Goal: Find specific page/section: Find specific page/section

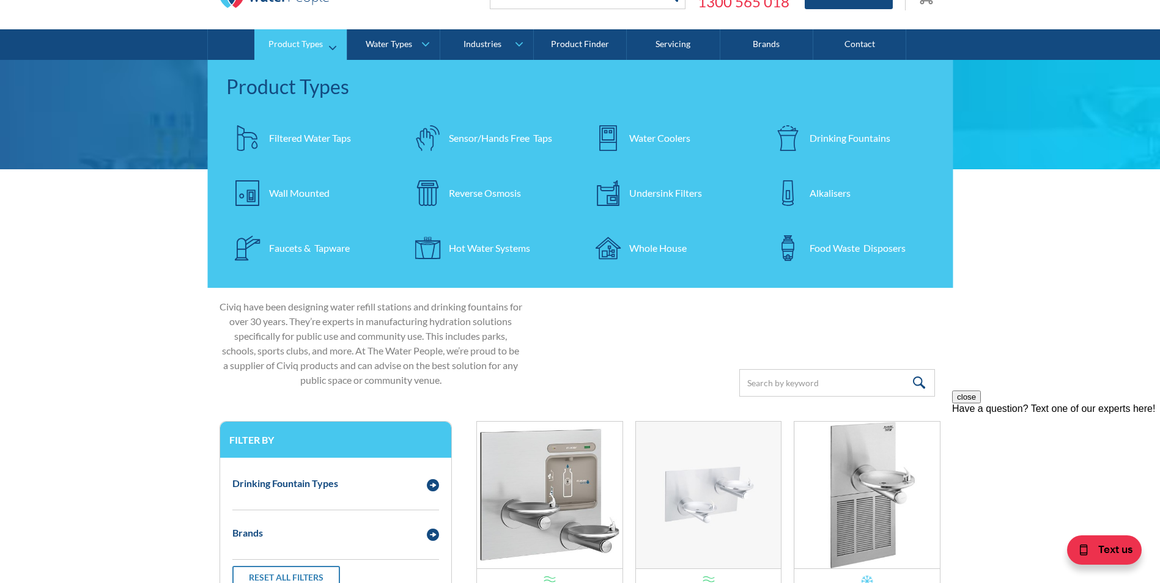
click at [827, 135] on div "Drinking Fountains" at bounding box center [850, 138] width 81 height 15
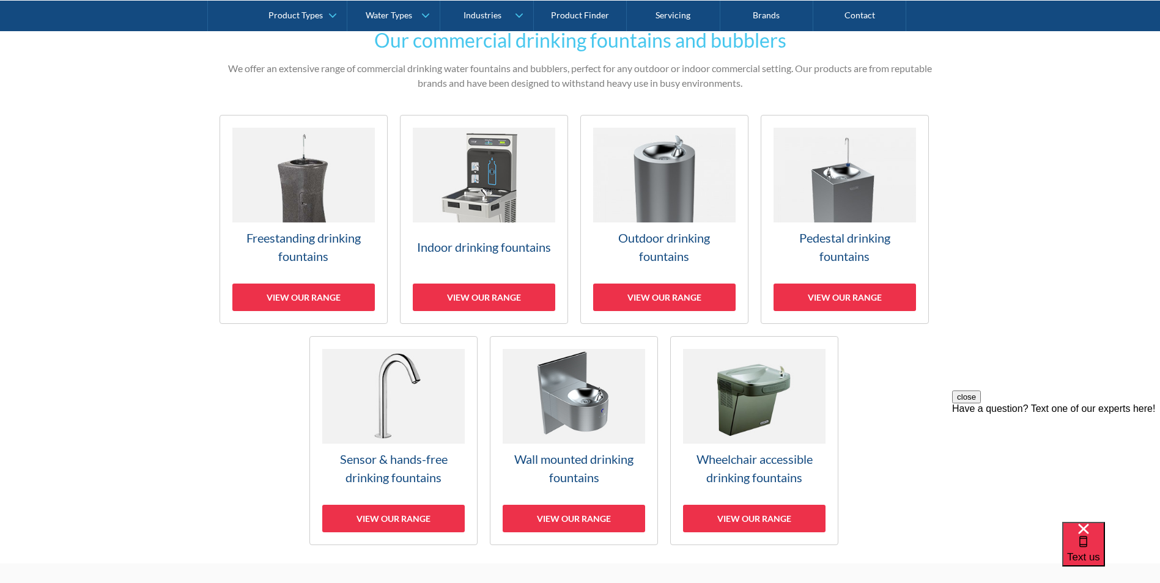
scroll to position [245, 0]
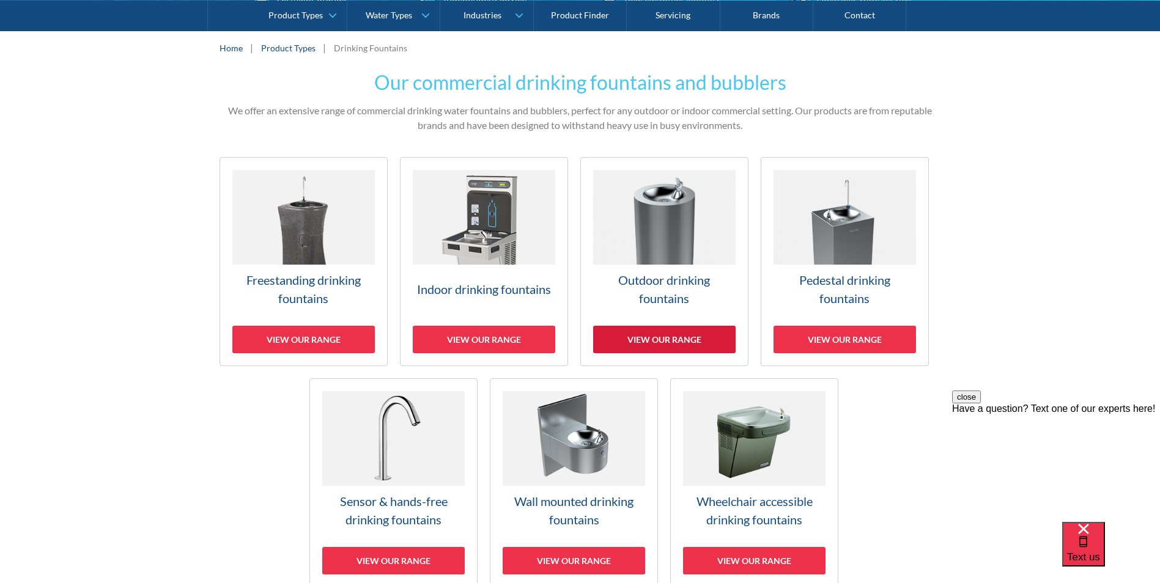
click at [651, 336] on div "View our range" at bounding box center [664, 340] width 142 height 28
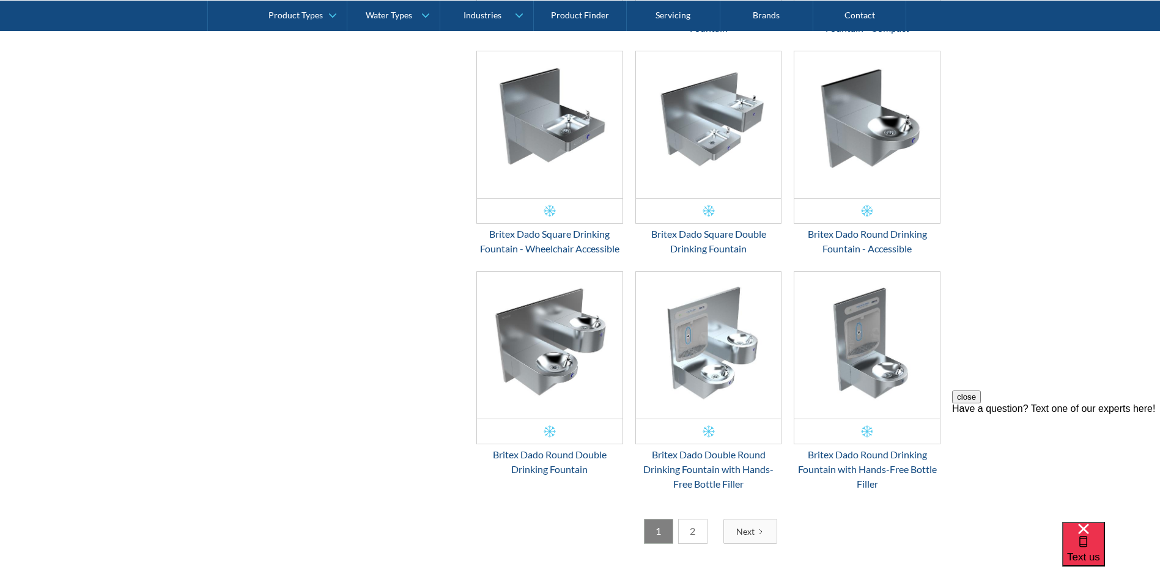
scroll to position [1921, 0]
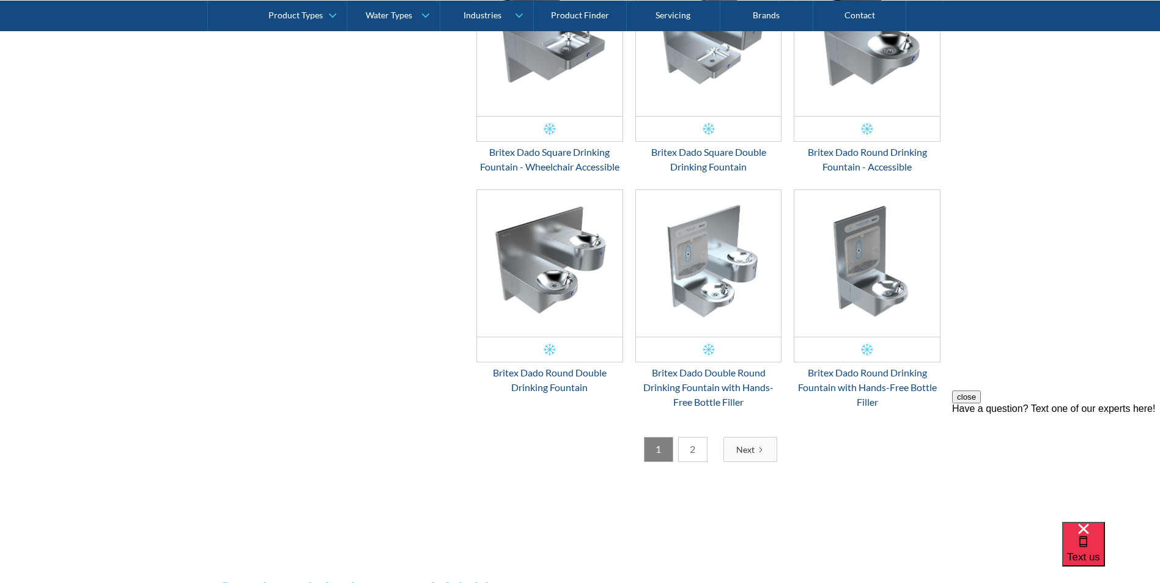
click at [737, 453] on div "Next" at bounding box center [745, 449] width 18 height 13
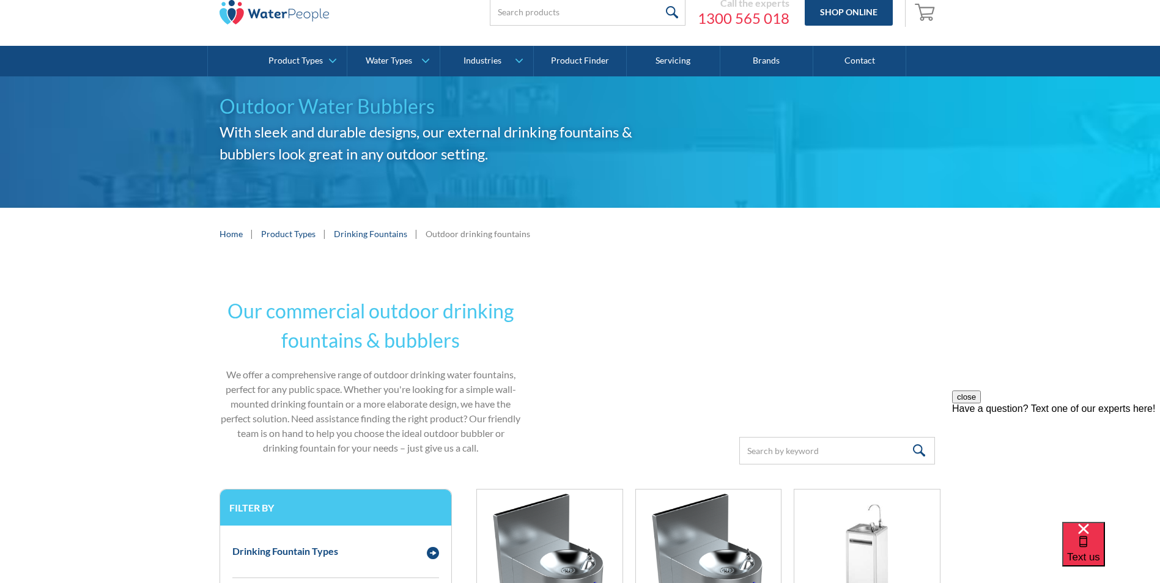
scroll to position [0, 0]
